Goal: Complete application form

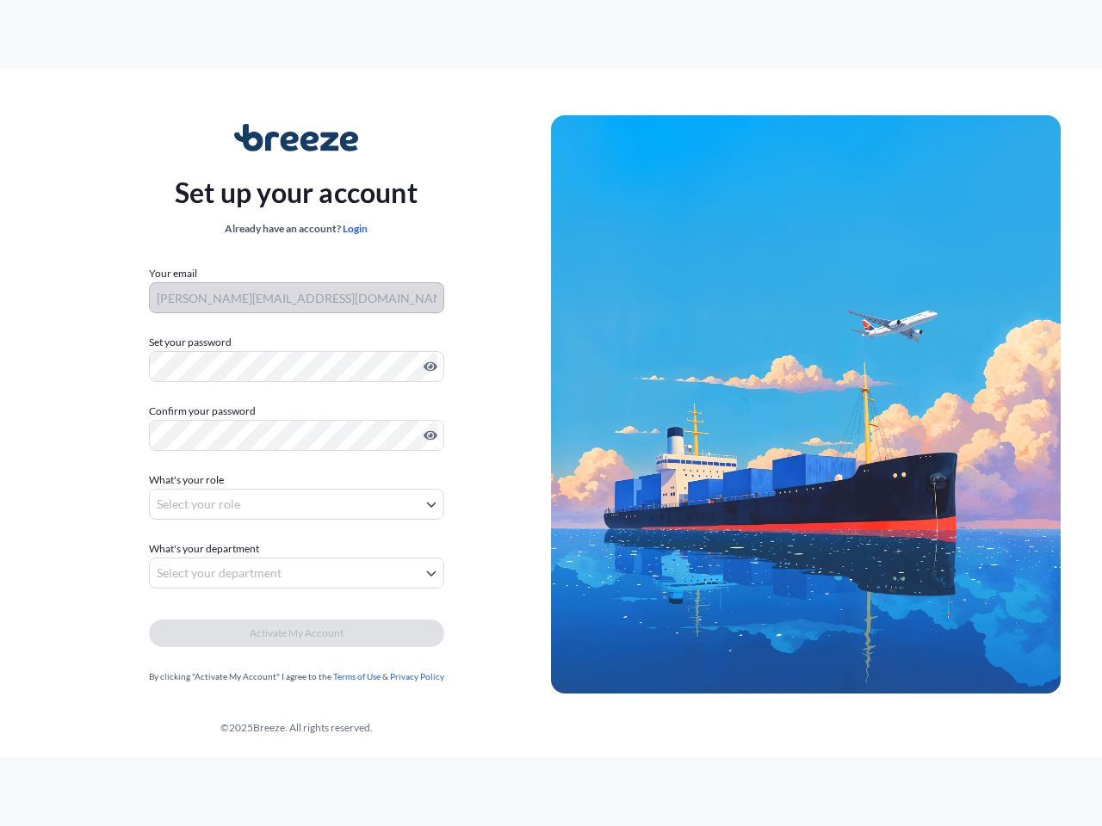
click at [551, 413] on img at bounding box center [806, 404] width 510 height 579
click at [427, 367] on icon "Show password" at bounding box center [430, 366] width 14 height 9
click at [427, 435] on icon "Show password" at bounding box center [430, 435] width 14 height 9
click at [188, 480] on span "What's your role" at bounding box center [186, 480] width 75 height 17
click at [296, 504] on button "Select your role" at bounding box center [296, 504] width 295 height 31
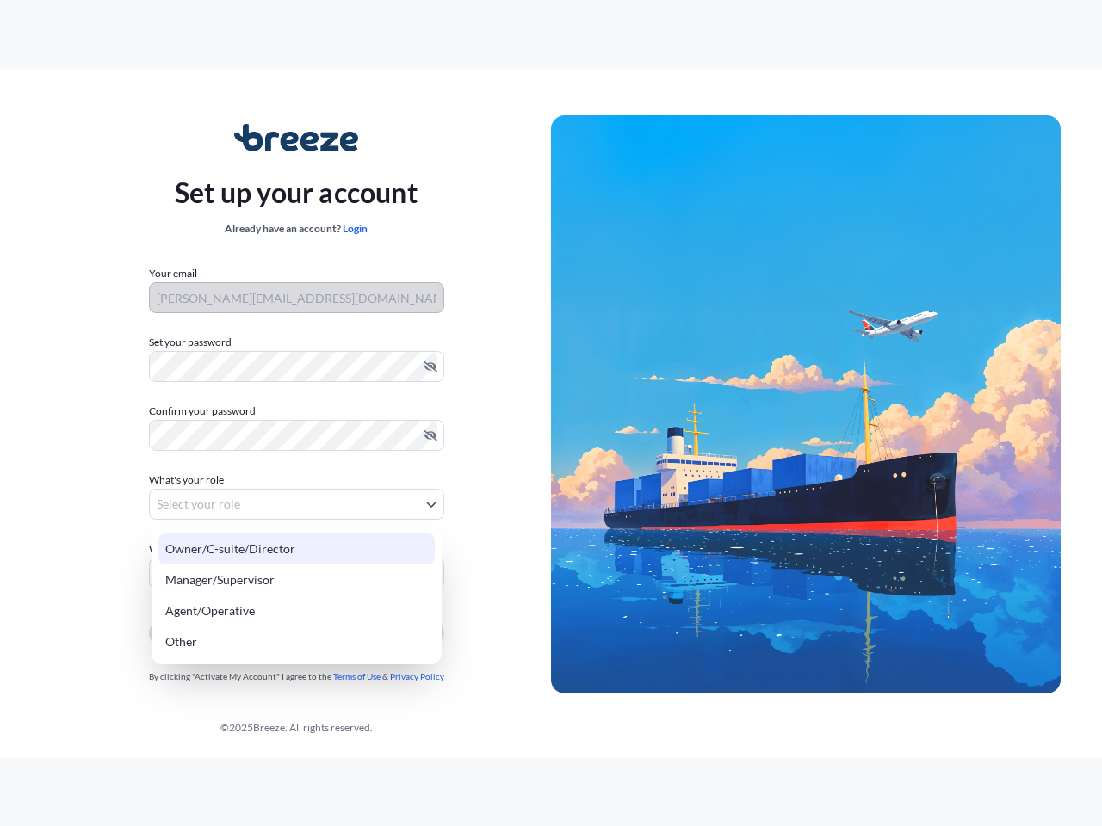
click at [207, 549] on div "Owner/C-suite/Director" at bounding box center [296, 549] width 276 height 31
select select "owner/c-suite/director"
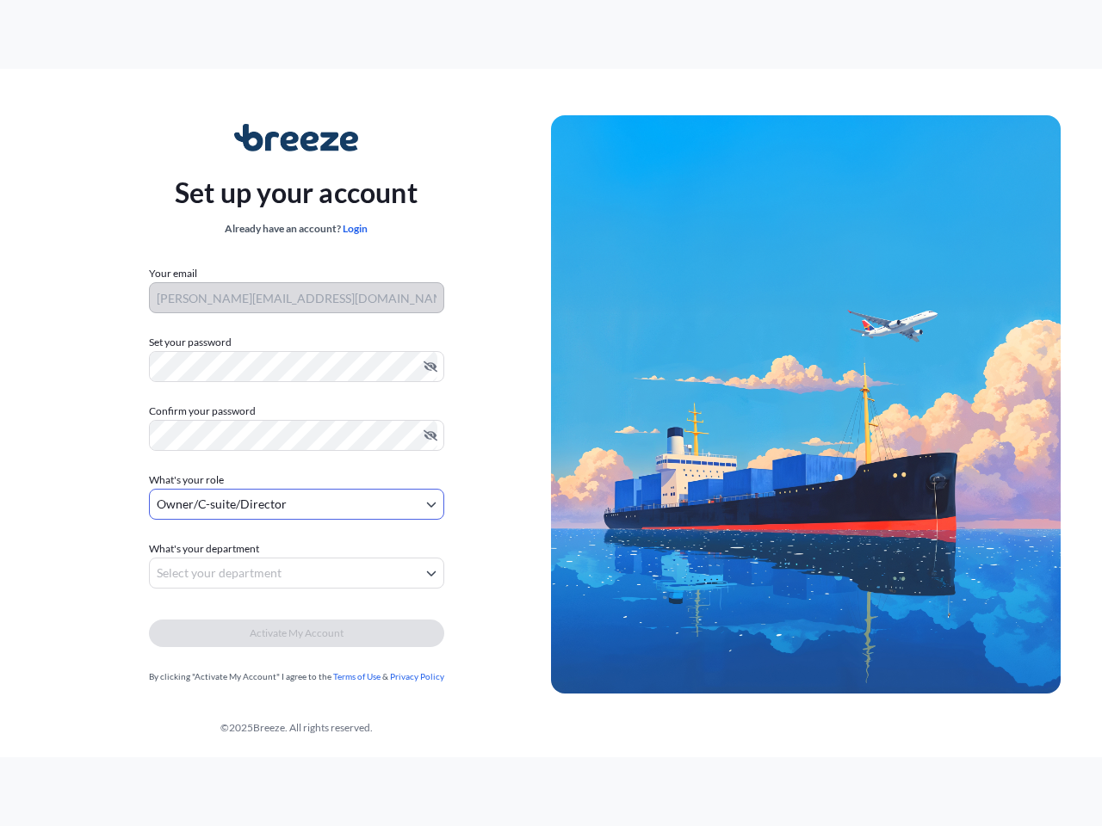
click at [296, 573] on button "Select your department" at bounding box center [296, 573] width 295 height 31
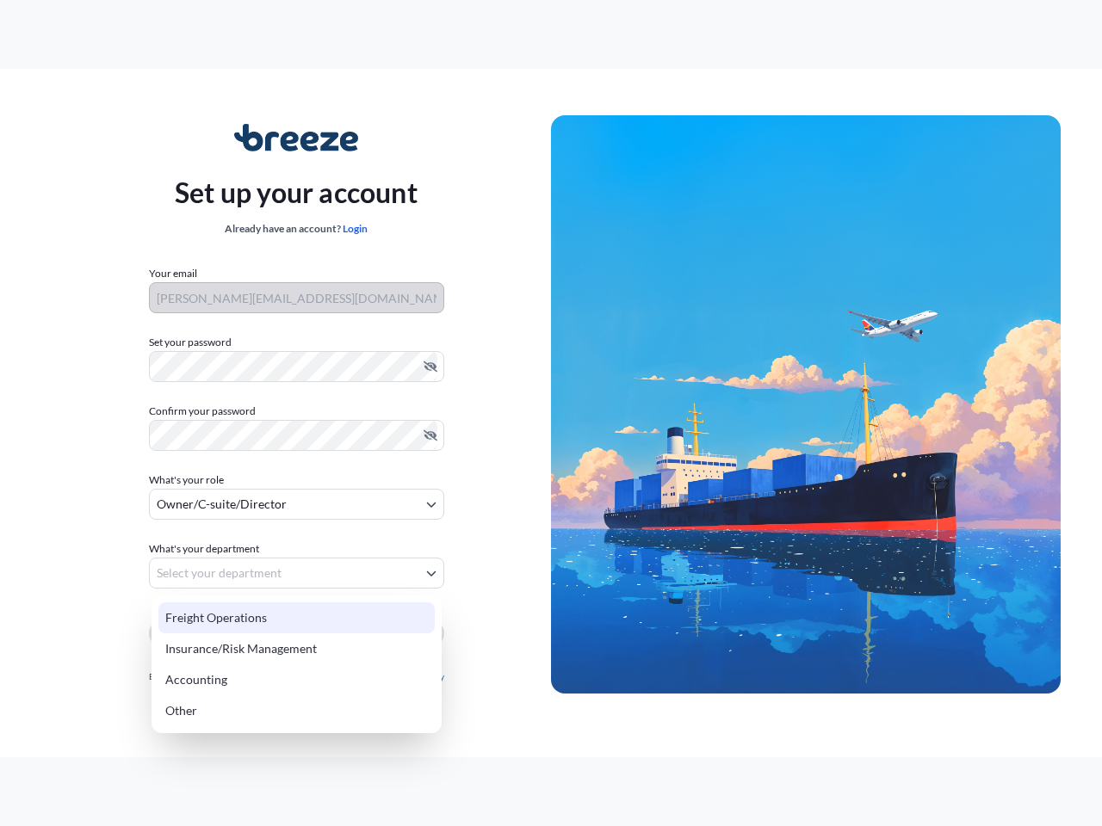
click at [296, 633] on div "Insurance/Risk Management" at bounding box center [296, 648] width 276 height 31
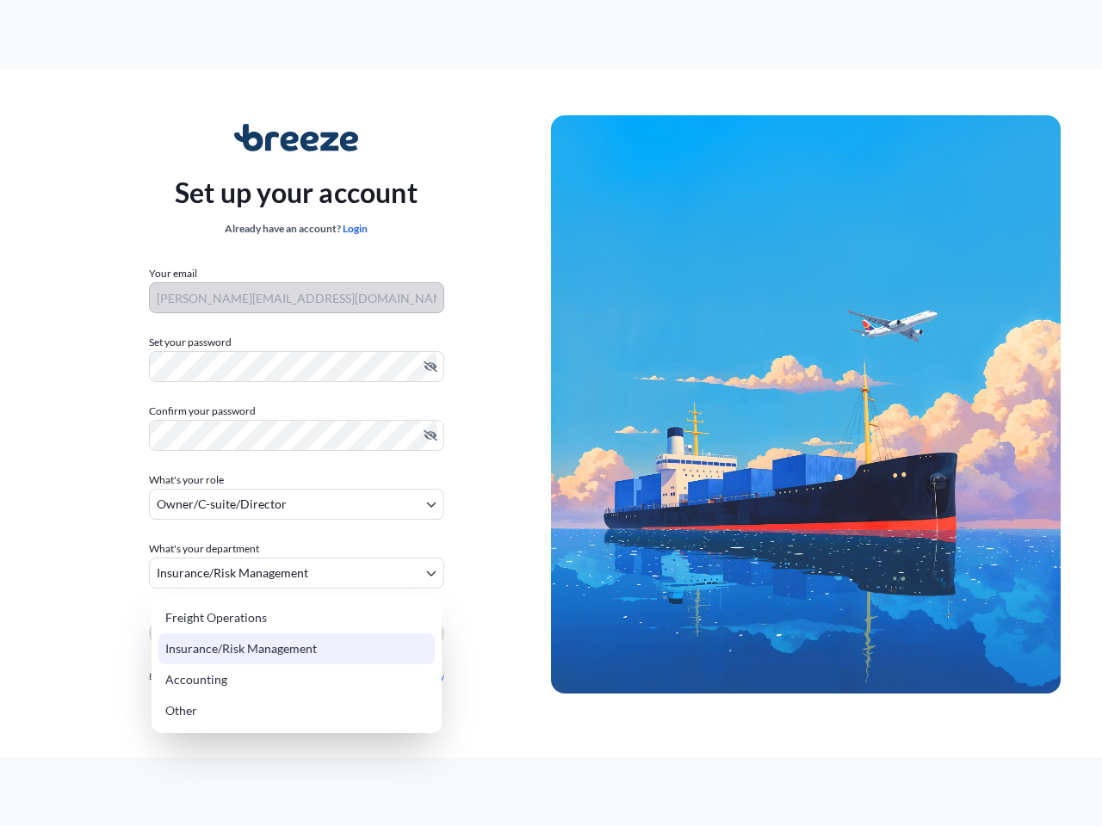
select select "insurance/risk management"
